Goal: Task Accomplishment & Management: Manage account settings

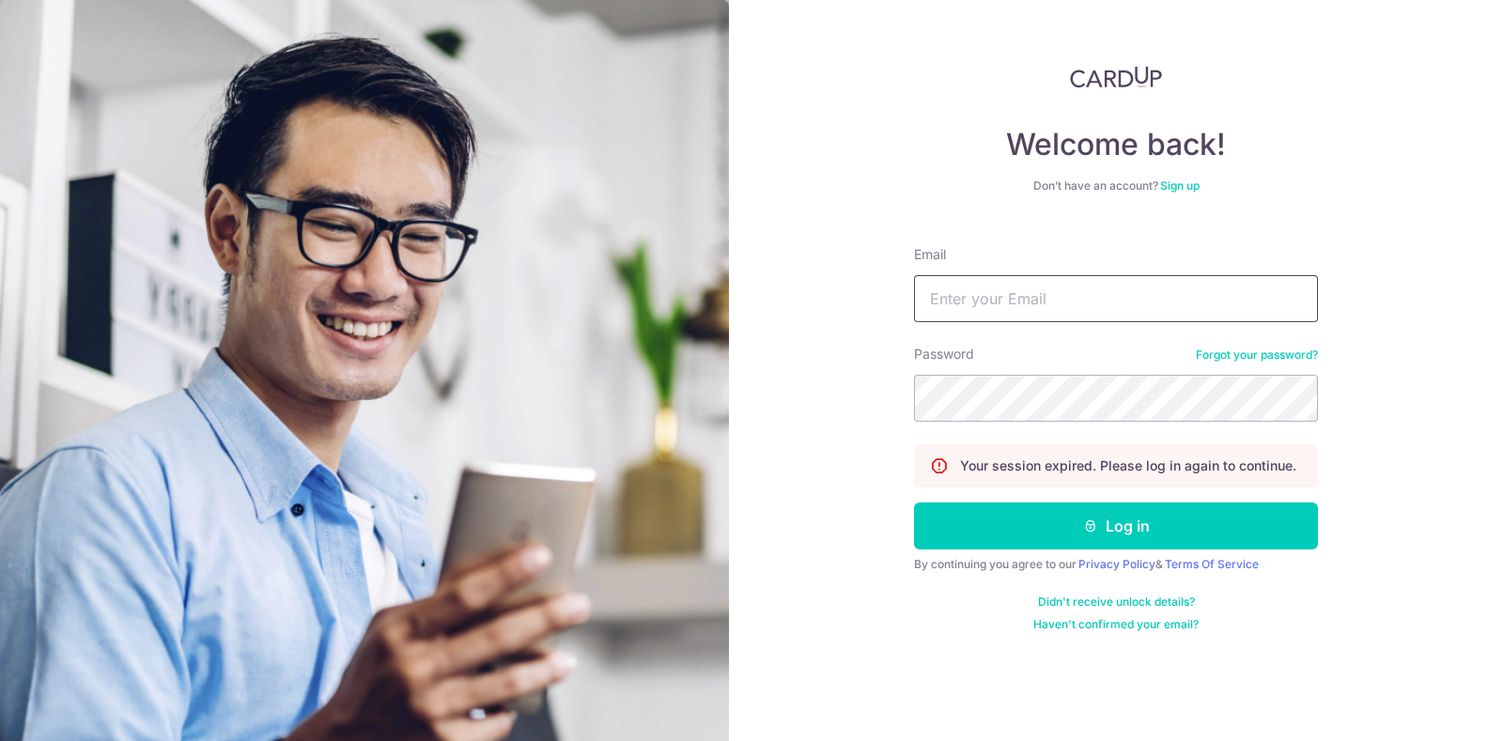
type input "[EMAIL_ADDRESS][DOMAIN_NAME]"
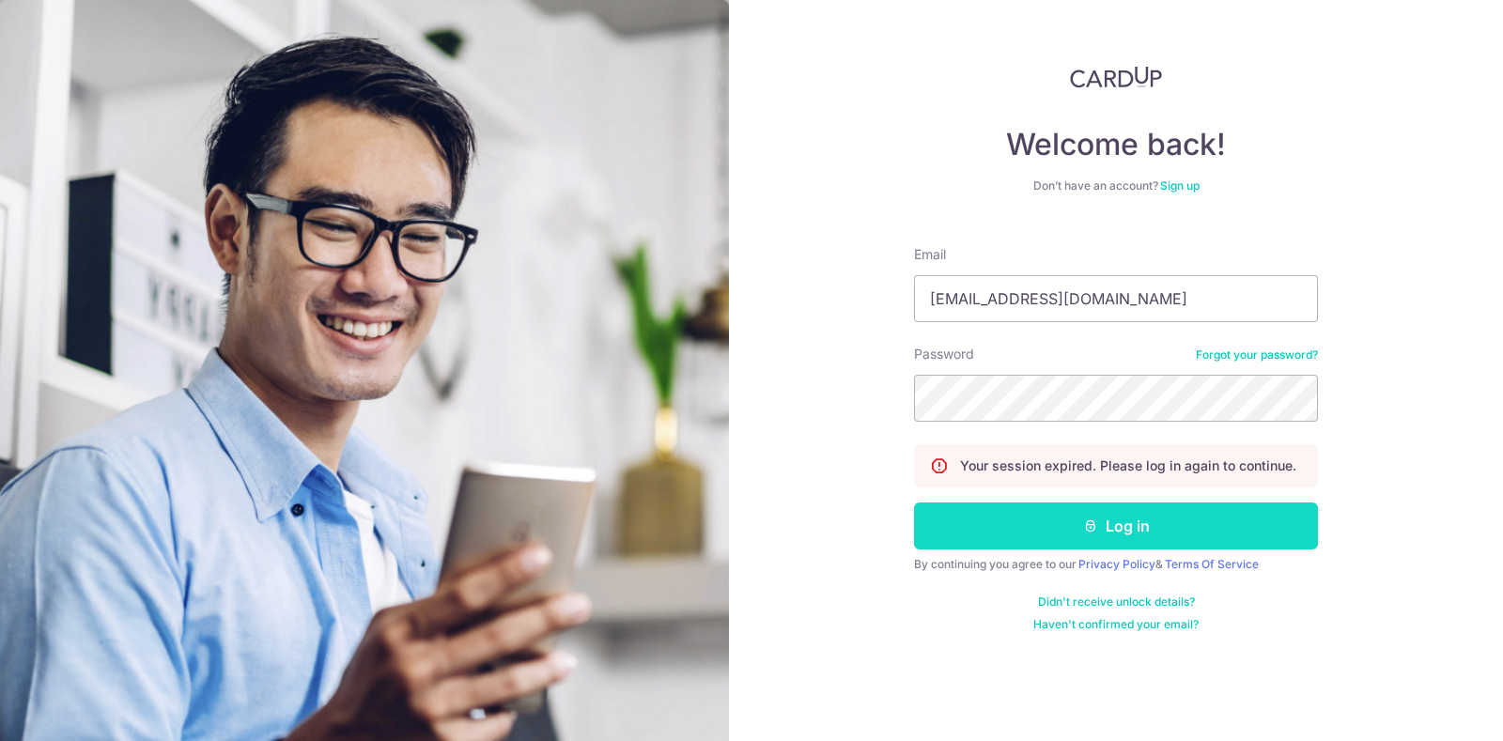
drag, startPoint x: 0, startPoint y: 0, endPoint x: 1085, endPoint y: 524, distance: 1205.1
click at [1085, 524] on icon "submit" at bounding box center [1090, 526] width 15 height 15
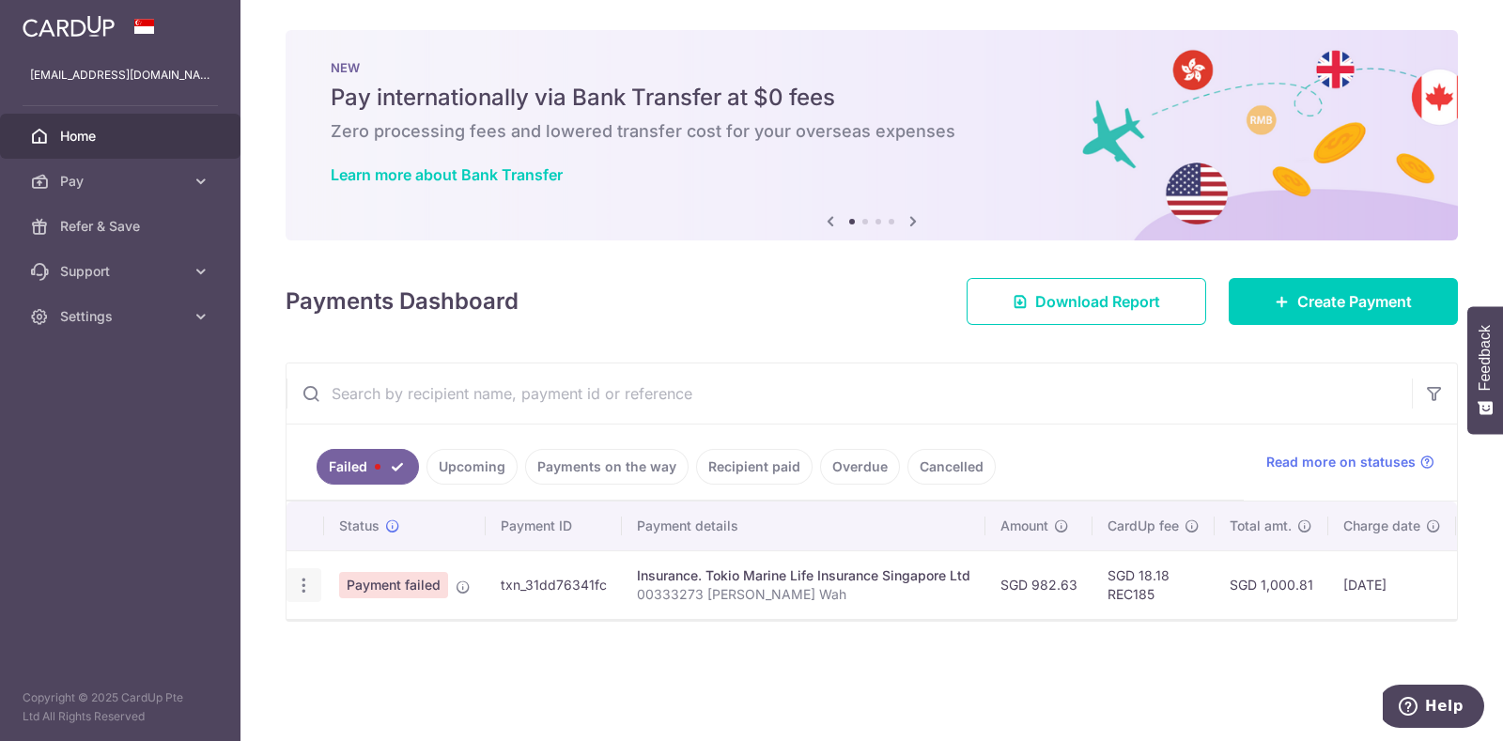
click at [299, 576] on icon "button" at bounding box center [304, 586] width 20 height 20
click at [362, 646] on link "Update payment" at bounding box center [384, 636] width 195 height 45
radio input "true"
type input "982.63"
type input "00333273 [PERSON_NAME] Wah"
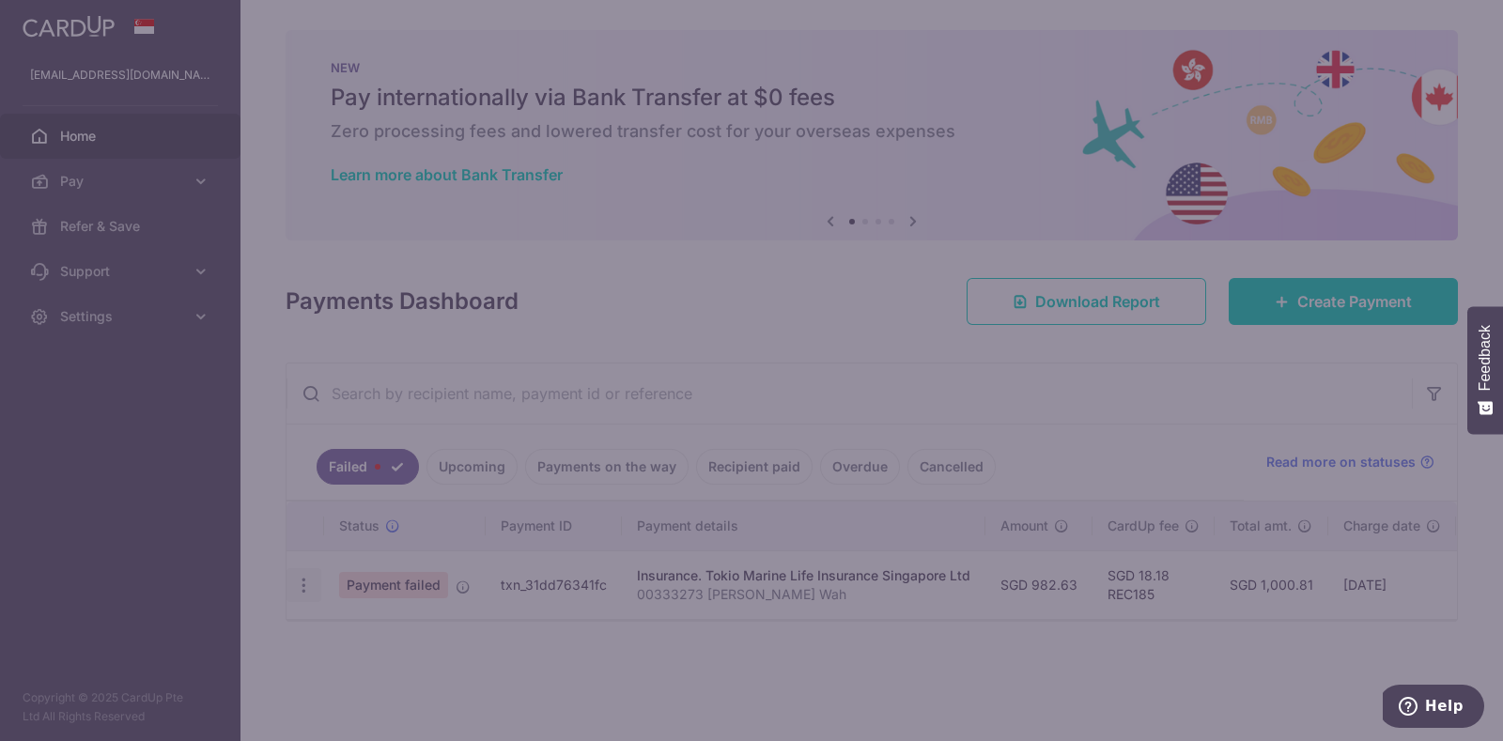
type input "REC185"
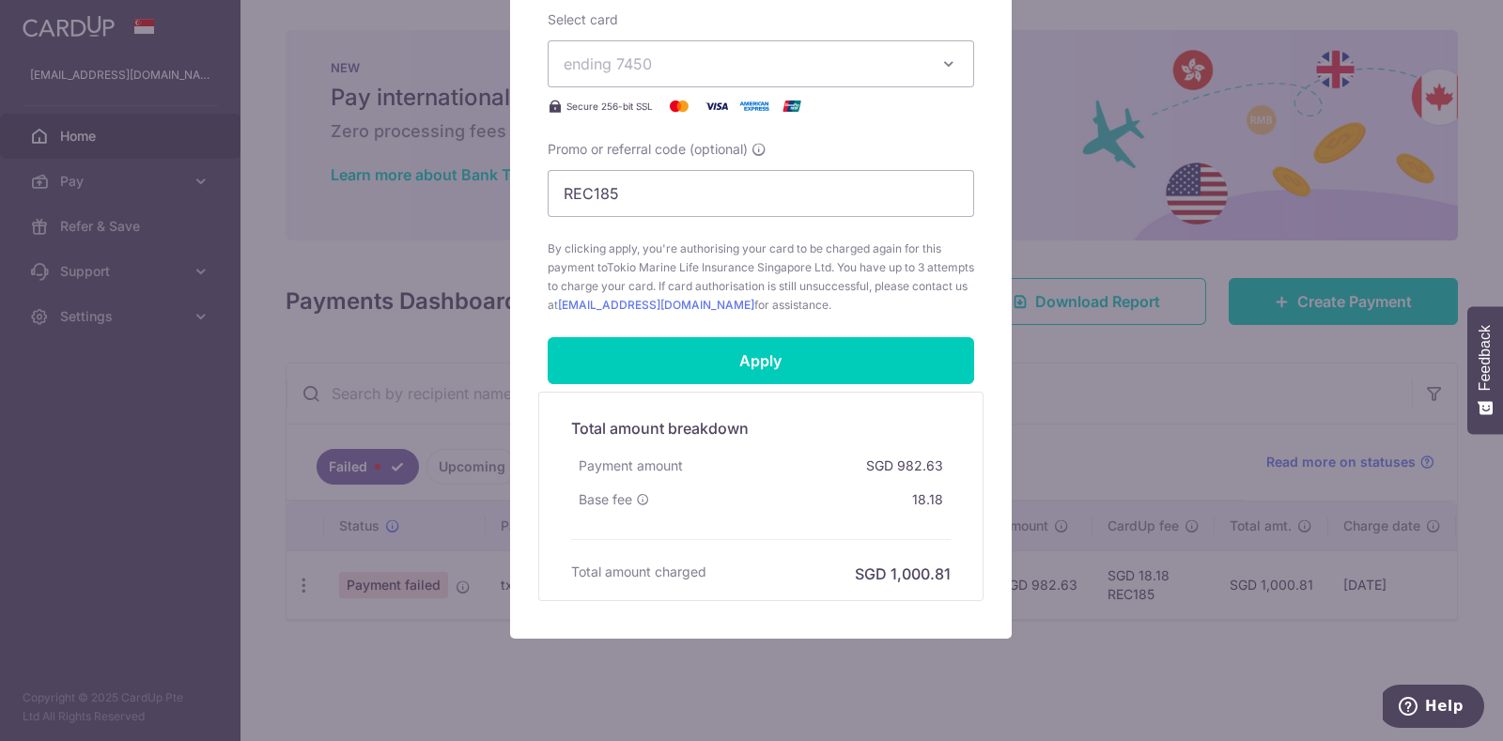
scroll to position [777, 0]
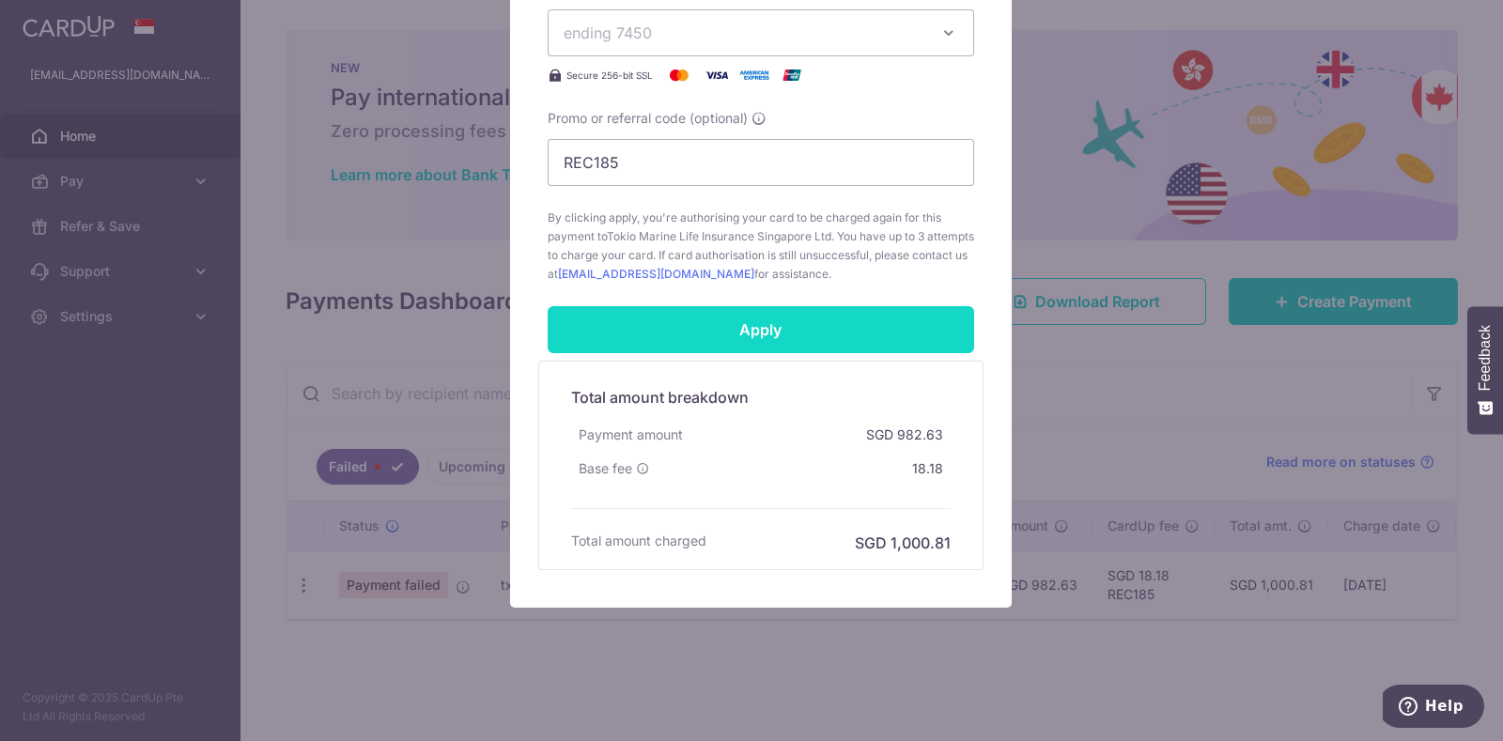
click at [780, 332] on input "Apply" at bounding box center [761, 329] width 427 height 47
